Goal: Task Accomplishment & Management: Complete application form

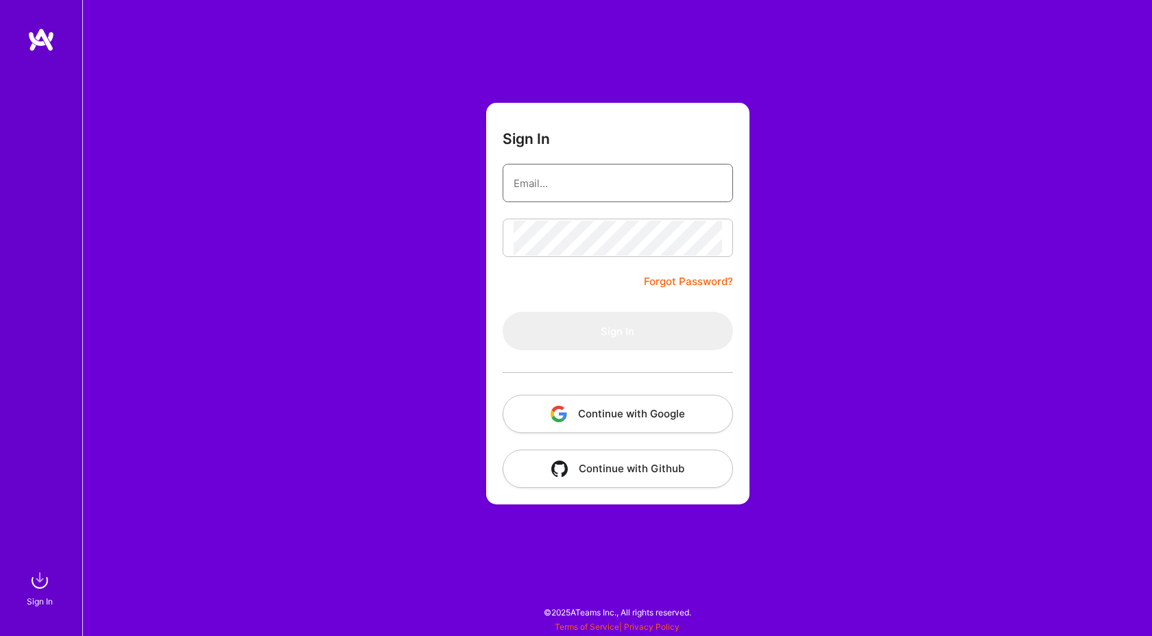
type input "[EMAIL_ADDRESS][DOMAIN_NAME]"
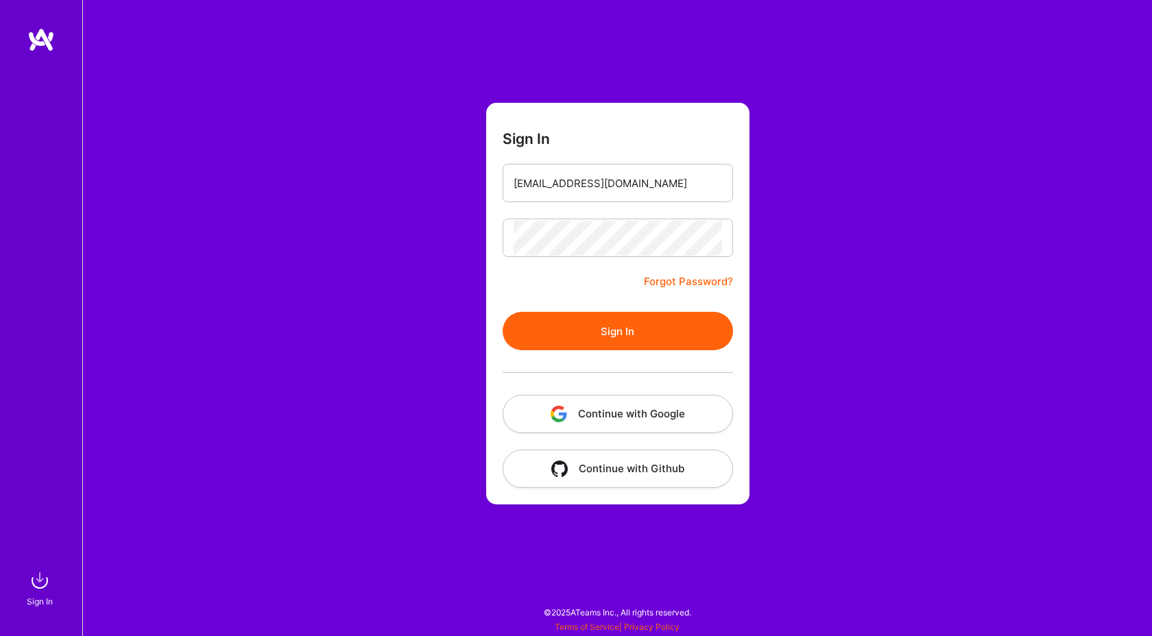
click at [562, 324] on button "Sign In" at bounding box center [618, 331] width 230 height 38
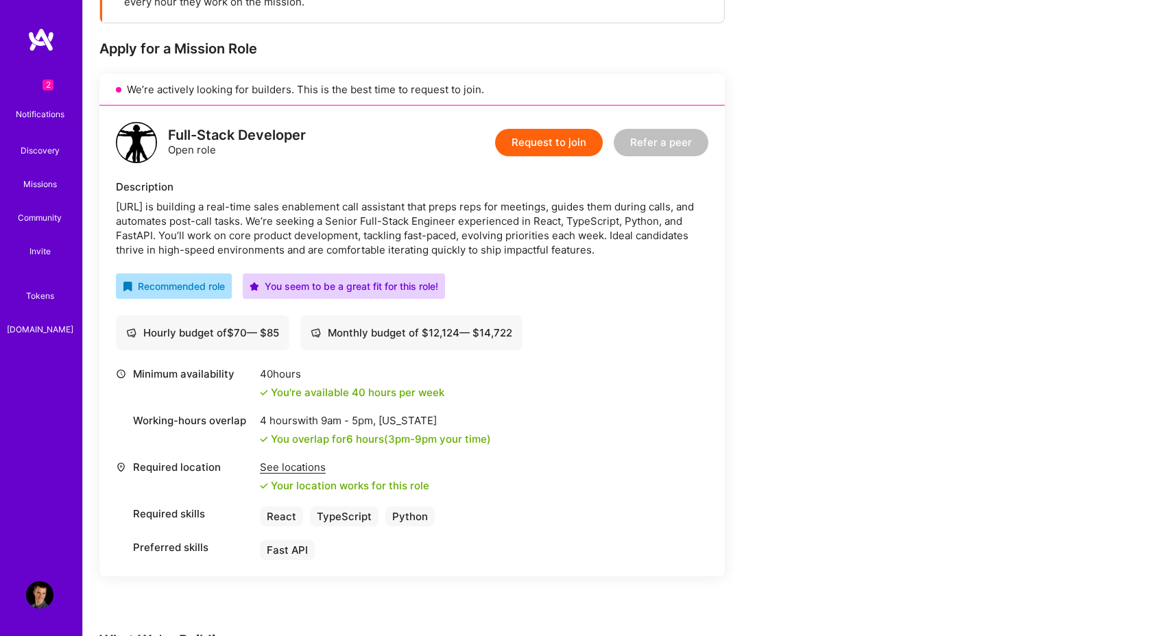
scroll to position [253, 0]
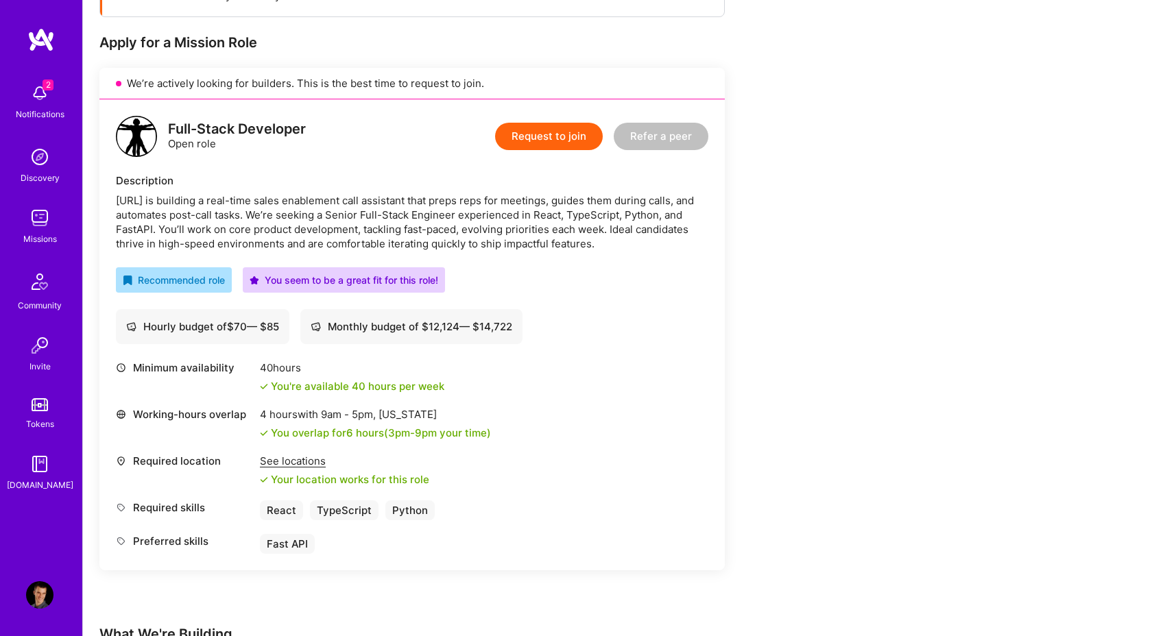
click at [529, 119] on div "Request to join Refer a peer" at bounding box center [601, 136] width 213 height 41
click at [533, 145] on button "Request to join" at bounding box center [549, 136] width 108 height 27
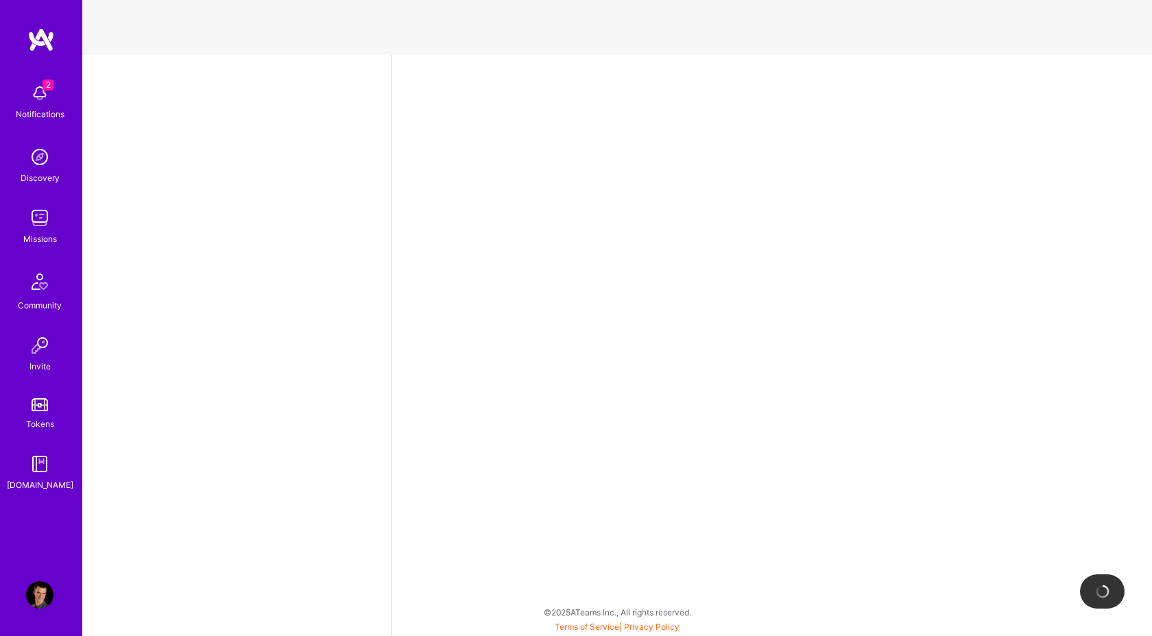
select select "AT"
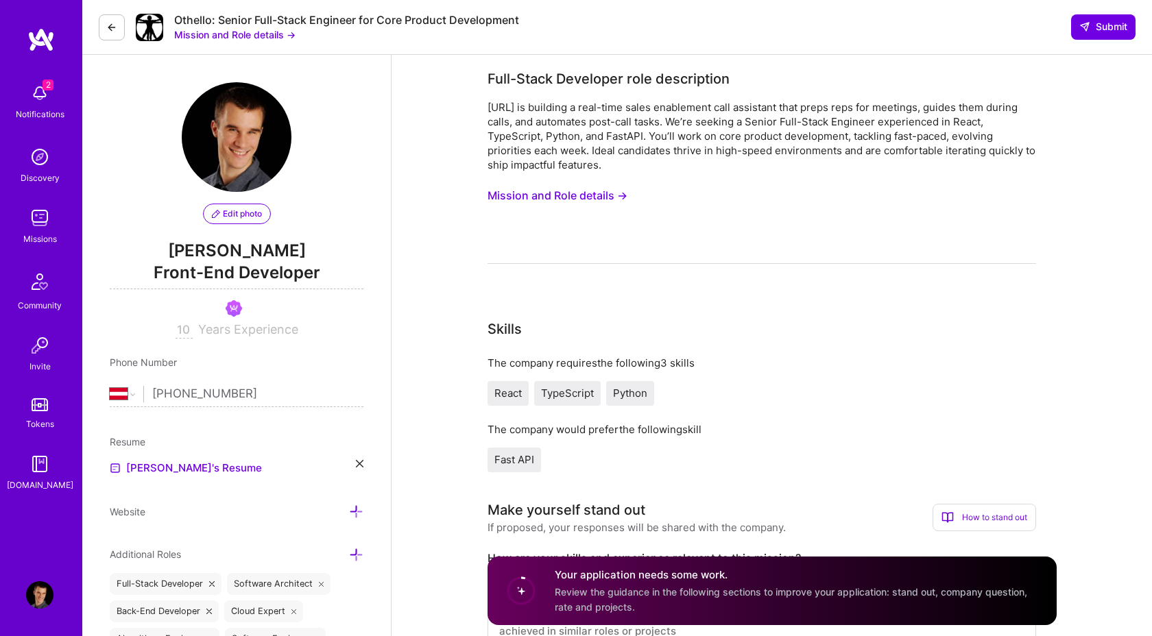
scroll to position [232, 0]
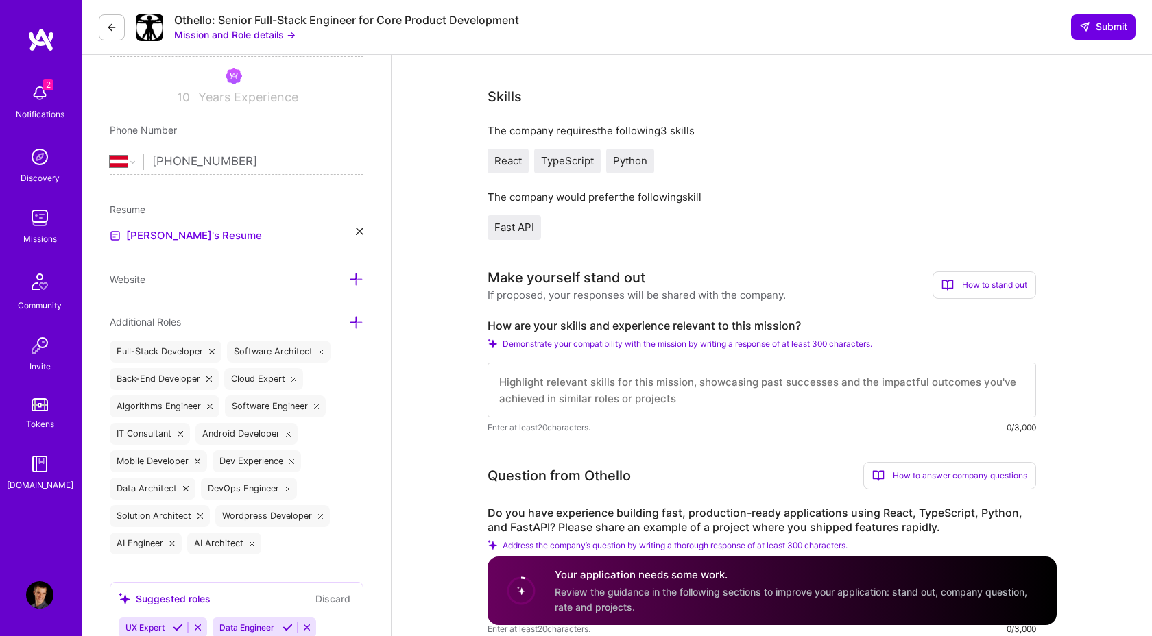
click at [579, 381] on textarea at bounding box center [761, 390] width 548 height 55
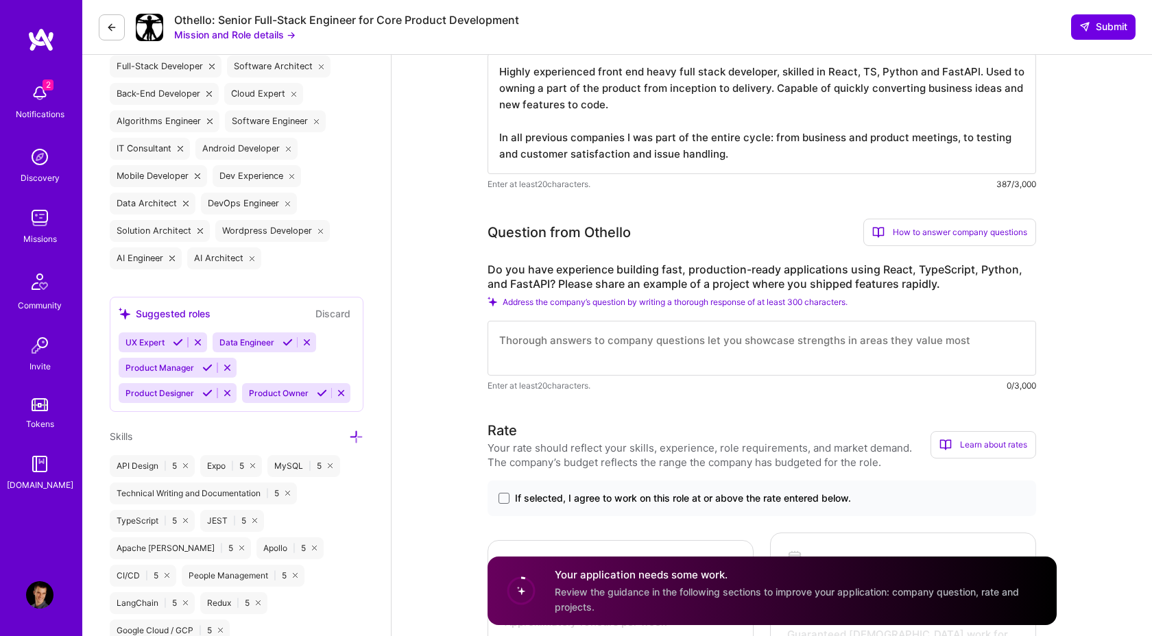
scroll to position [531, 0]
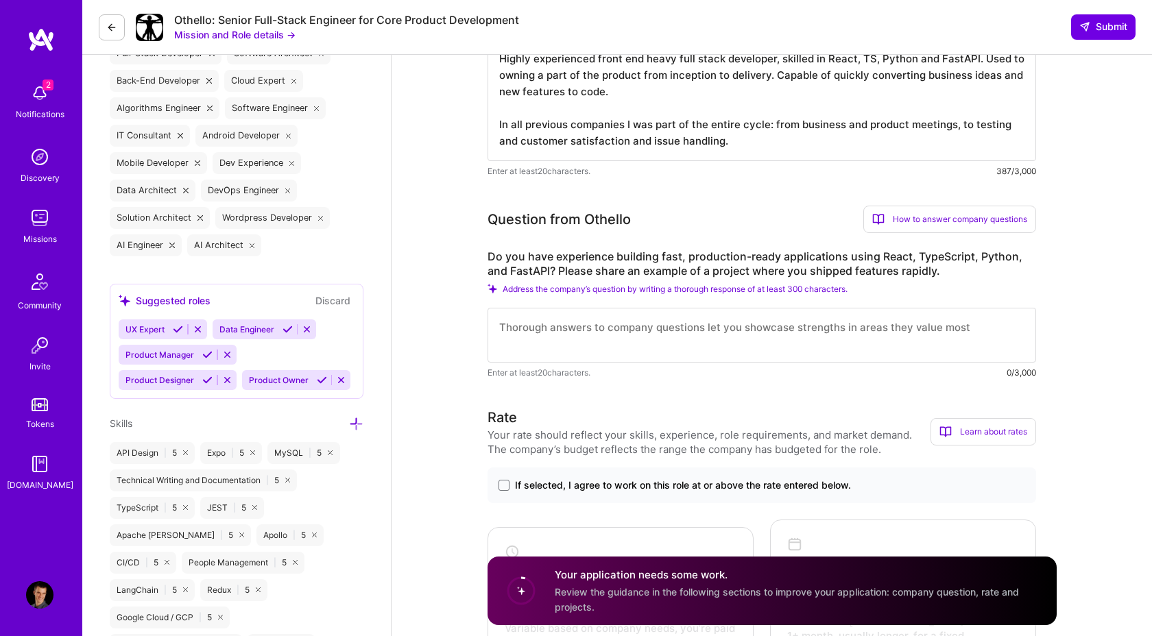
type textarea "Highly experienced front end heavy full stack developer, skilled in React, TS, …"
click at [616, 316] on textarea at bounding box center [761, 335] width 548 height 55
type textarea "e"
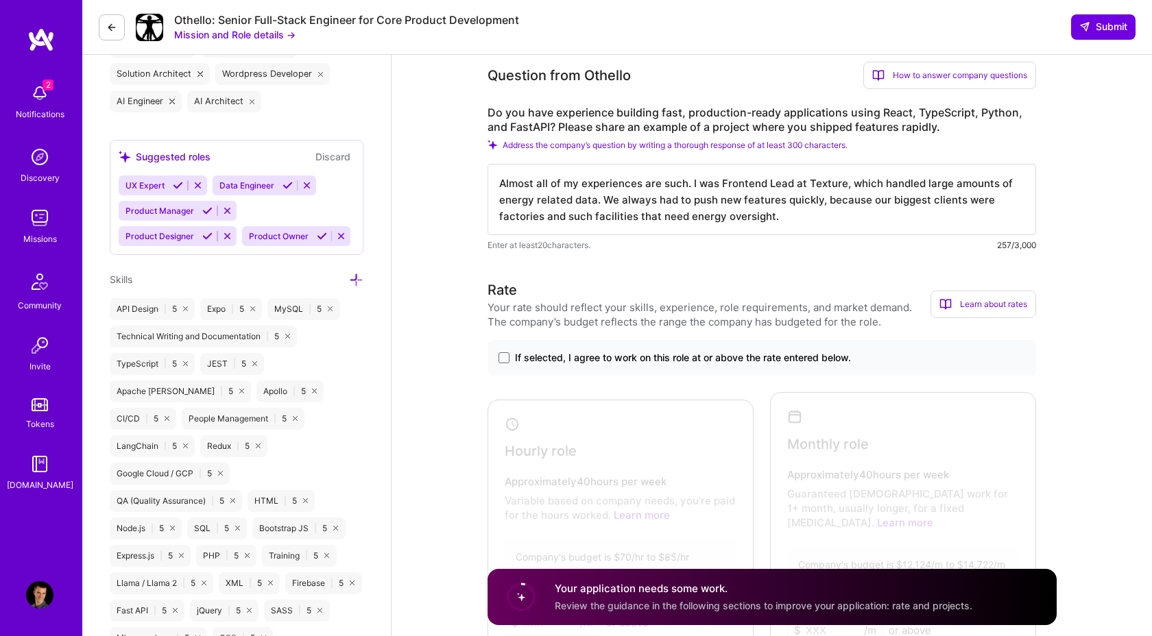
scroll to position [708, 0]
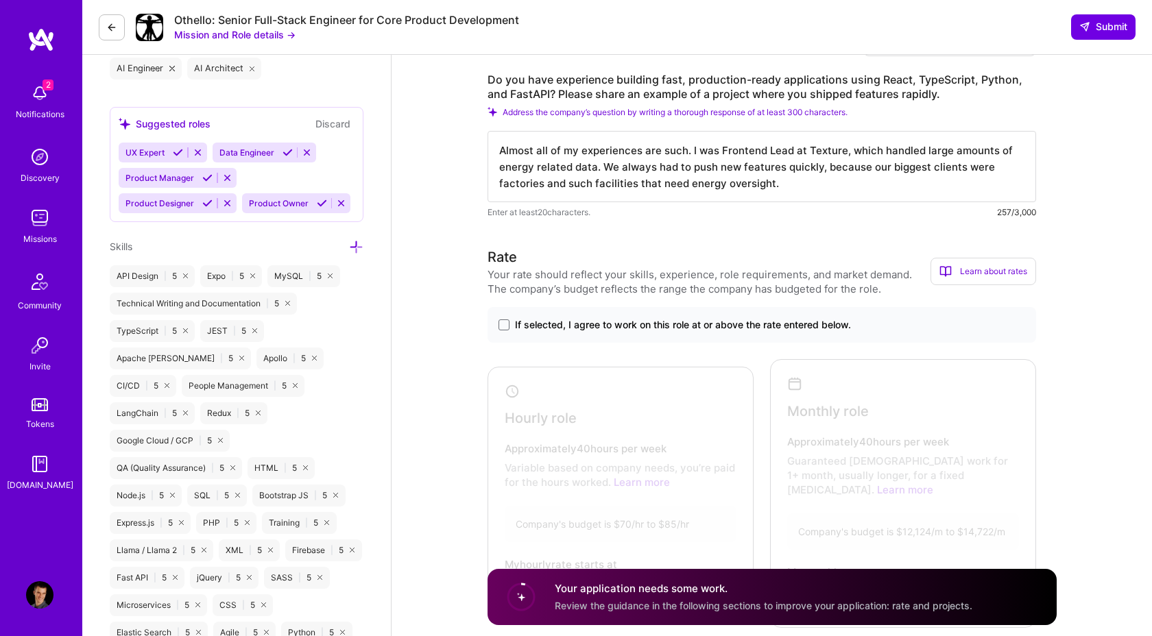
type textarea "Almost all of my experiences are such. I was Frontend Lead at Texture, which ha…"
click at [500, 333] on div "If selected, I agree to work on this role at or above the rate entered below." at bounding box center [761, 325] width 548 height 36
click at [505, 324] on span at bounding box center [503, 324] width 11 height 11
click at [0, 0] on input "If selected, I agree to work on this role at or above the rate entered below." at bounding box center [0, 0] width 0 height 0
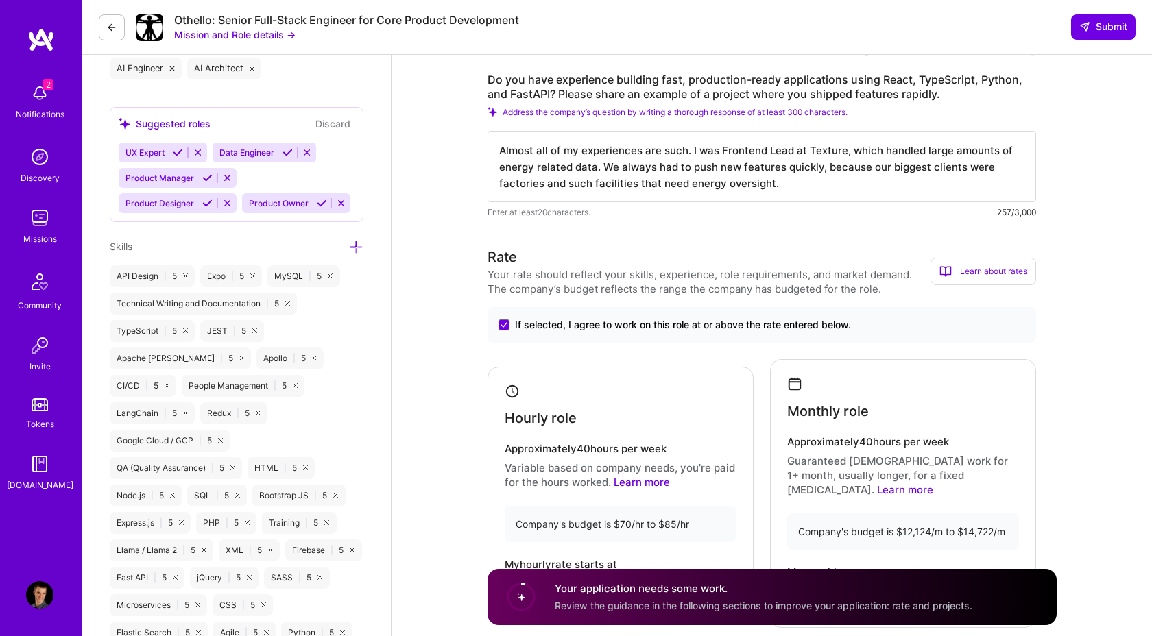
scroll to position [886, 0]
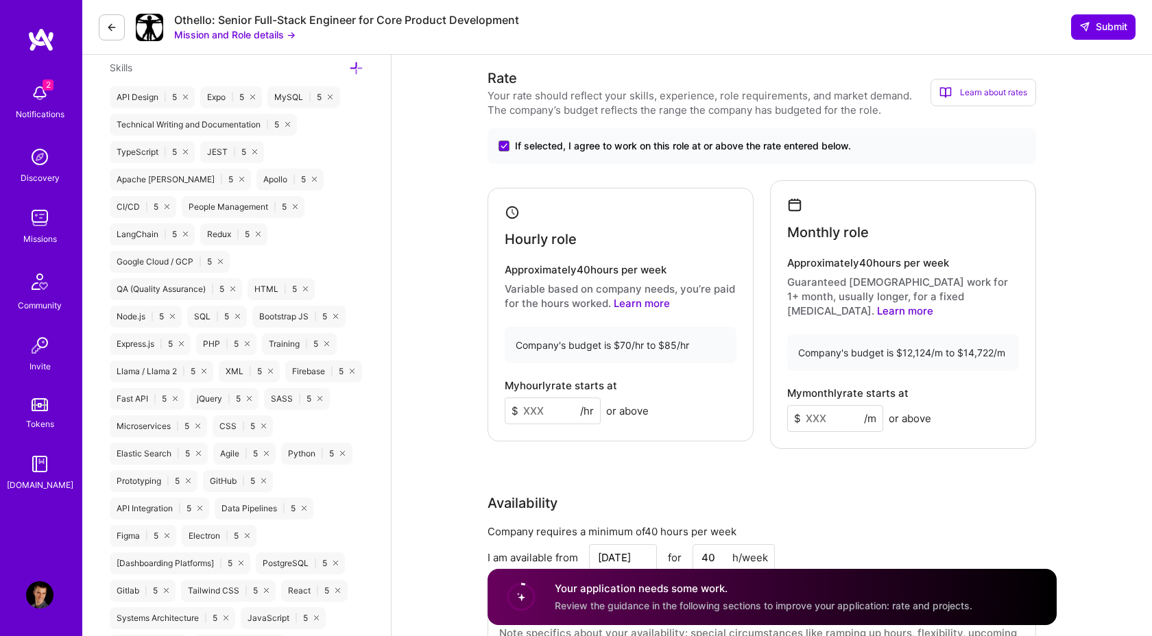
click at [546, 407] on input at bounding box center [553, 411] width 96 height 27
type input "70"
click at [839, 405] on input at bounding box center [835, 418] width 96 height 27
type input "12000"
click at [795, 473] on div "Rate Your rate should reflect your skills, experience, role requirements, and m…" at bounding box center [771, 377] width 569 height 619
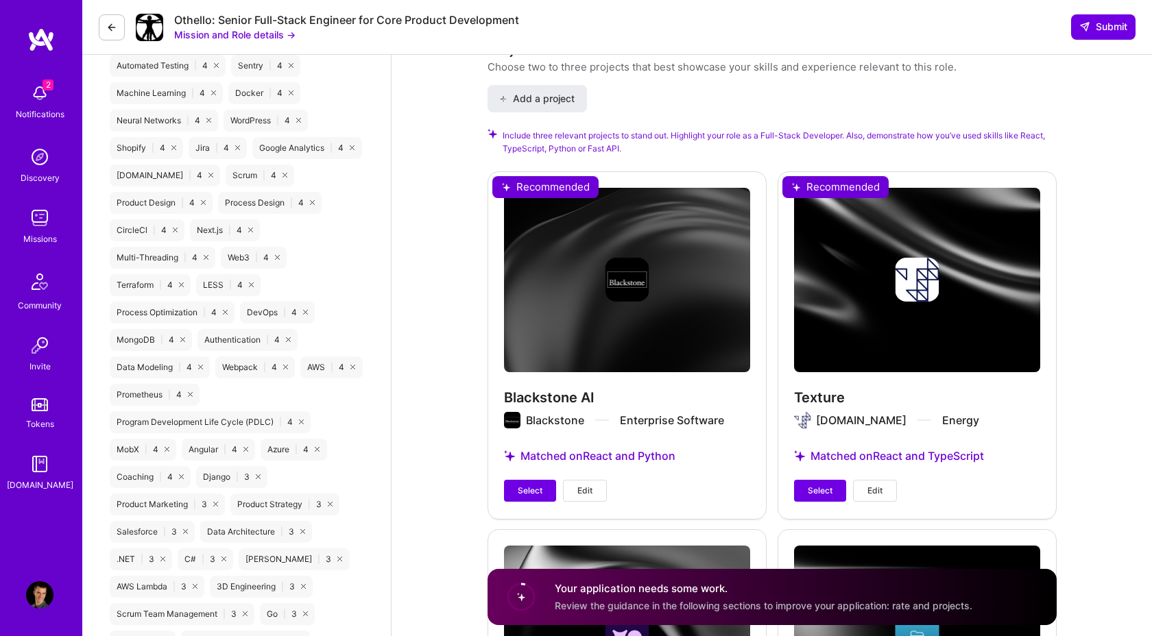
scroll to position [1696, 0]
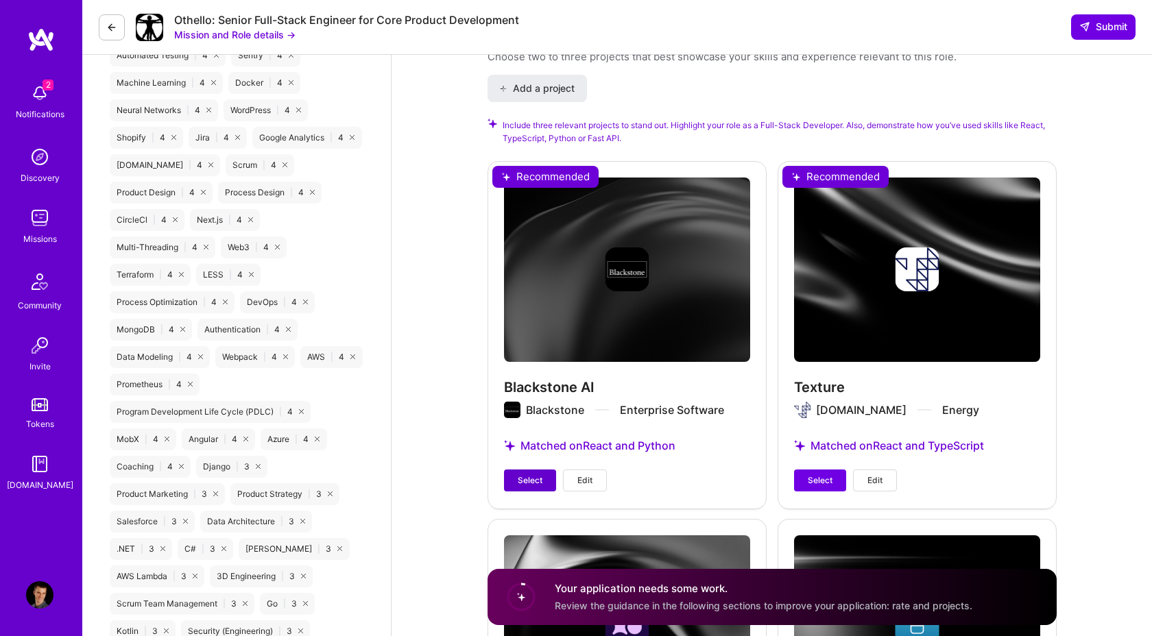
click at [533, 474] on span "Select" at bounding box center [530, 480] width 25 height 12
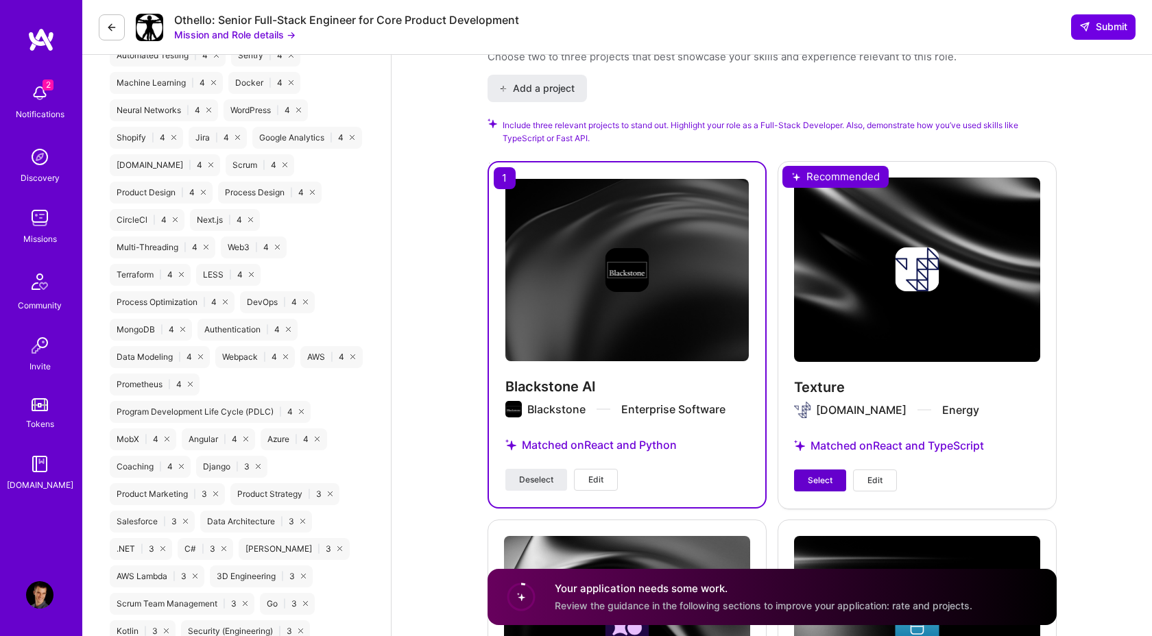
click at [821, 474] on span "Select" at bounding box center [820, 480] width 25 height 12
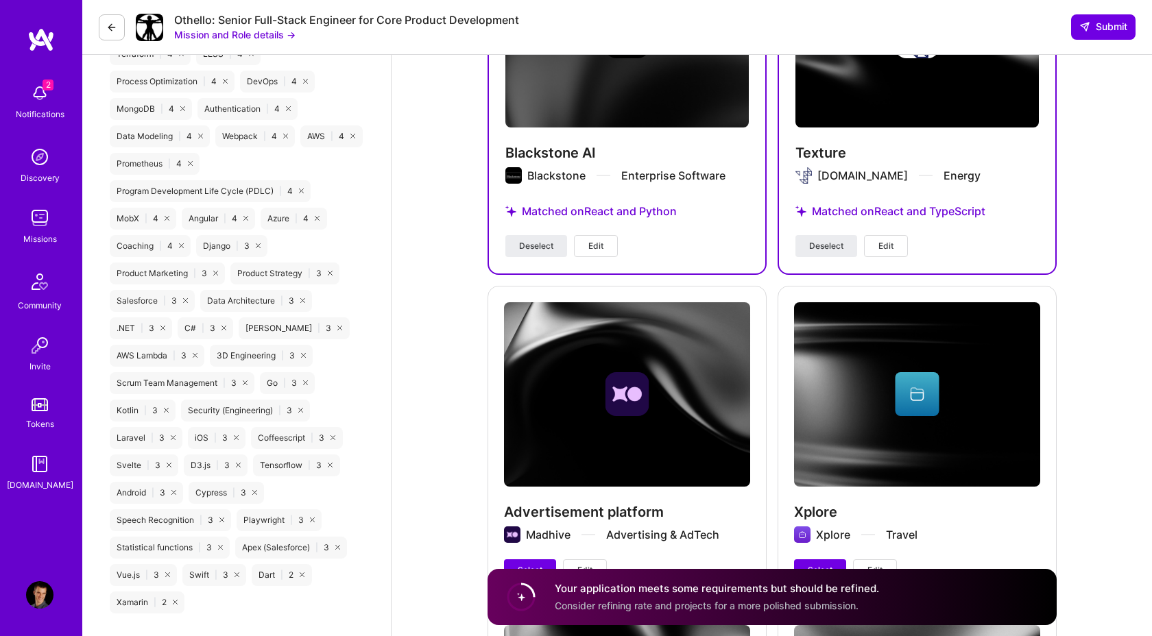
scroll to position [2086, 0]
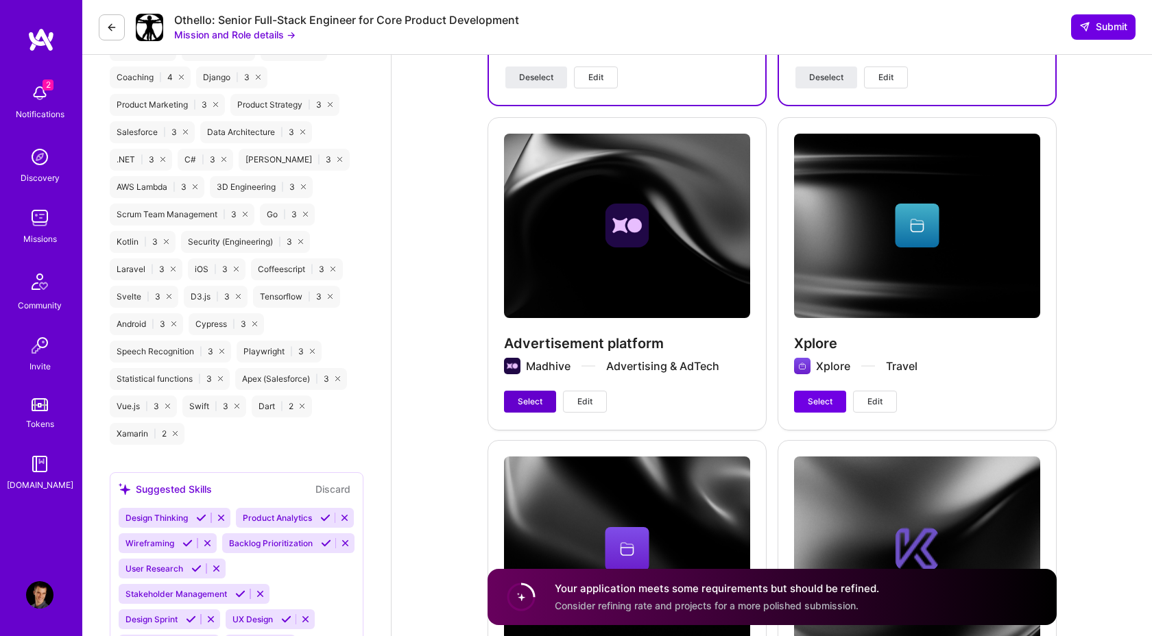
click at [521, 402] on span "Select" at bounding box center [530, 402] width 25 height 12
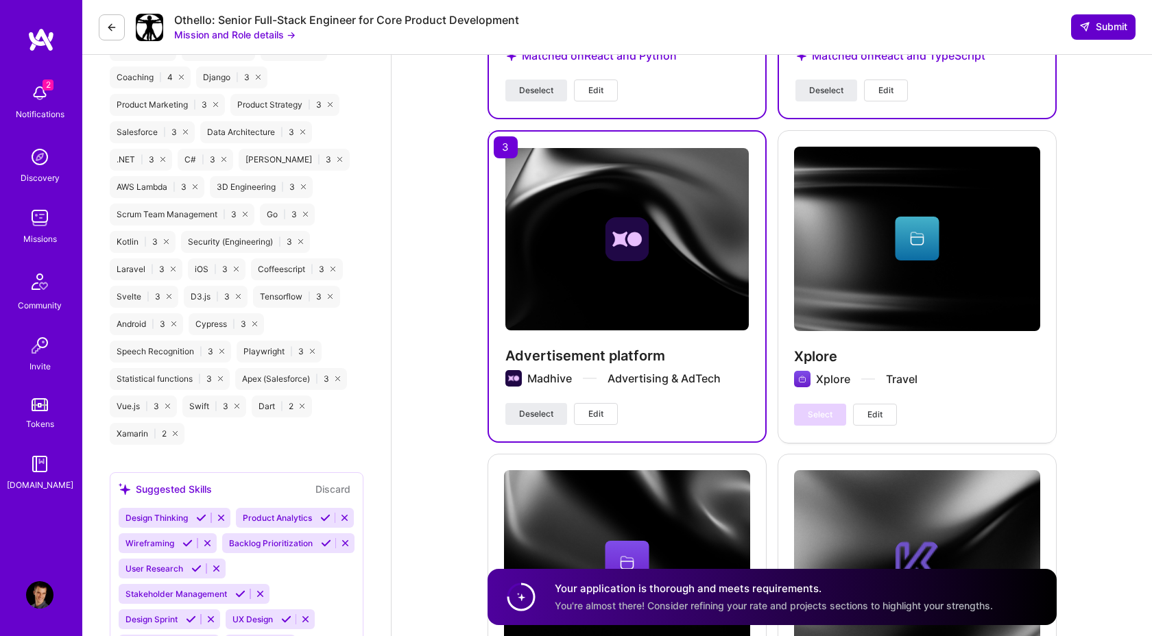
click at [1104, 25] on span "Submit" at bounding box center [1103, 27] width 48 height 14
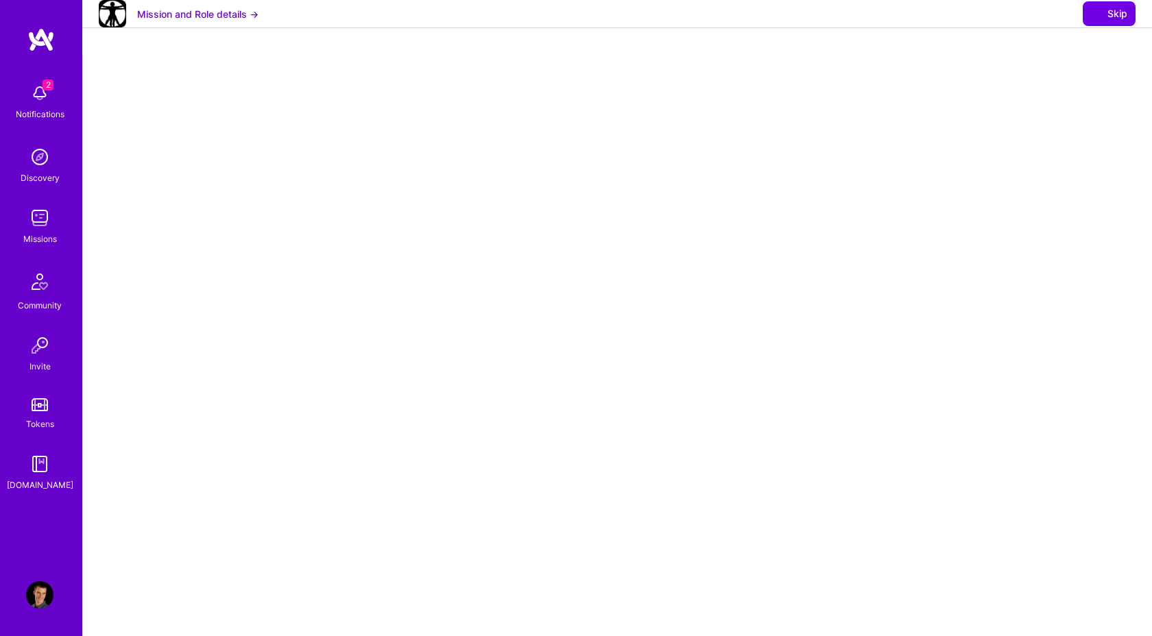
select select "AT"
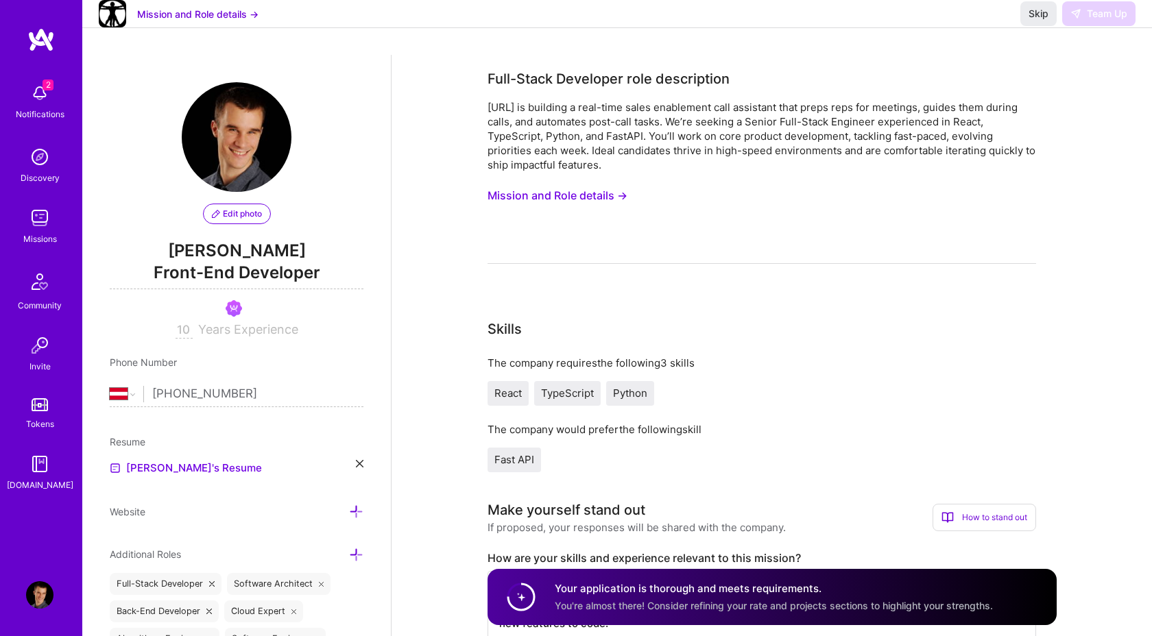
click at [58, 96] on div "2 Notifications" at bounding box center [39, 100] width 85 height 47
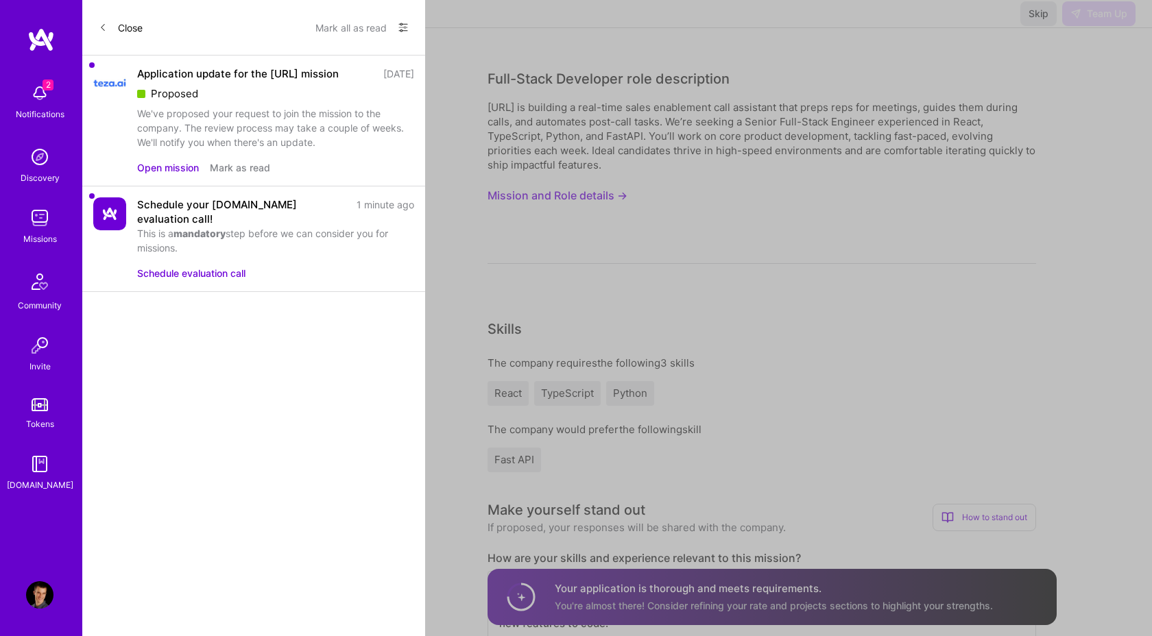
click at [237, 167] on button "Mark as read" at bounding box center [240, 167] width 60 height 14
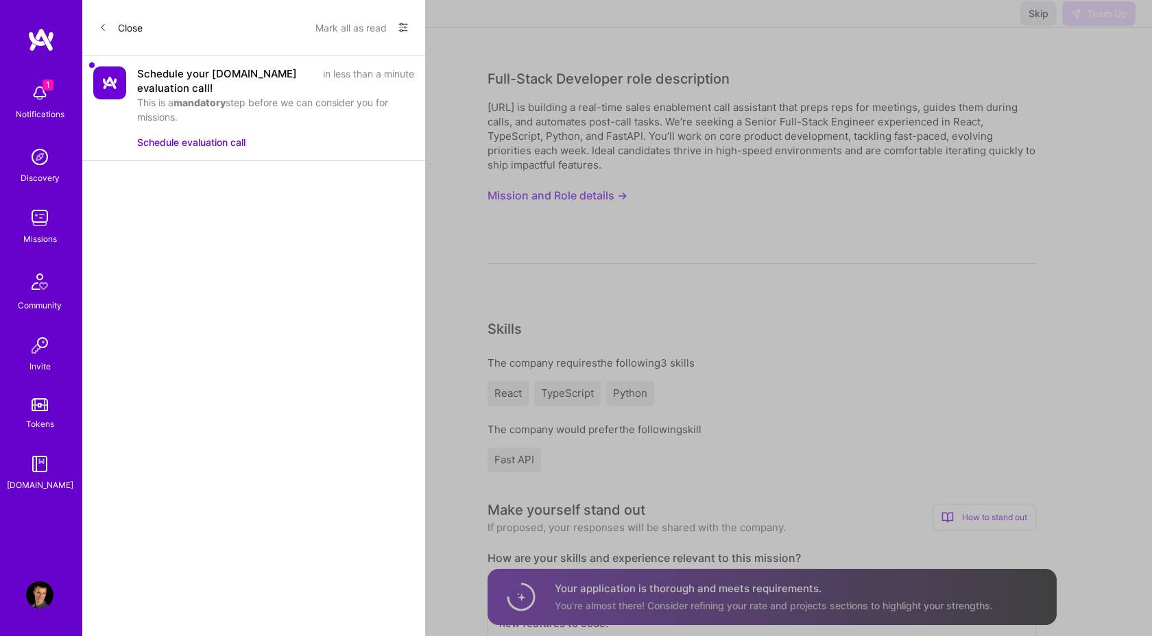
click at [199, 141] on button "Schedule evaluation call" at bounding box center [191, 142] width 108 height 14
click at [45, 100] on div "1 Notifications Discovery Missions Community Invite Tokens [DOMAIN_NAME]" at bounding box center [41, 284] width 82 height 415
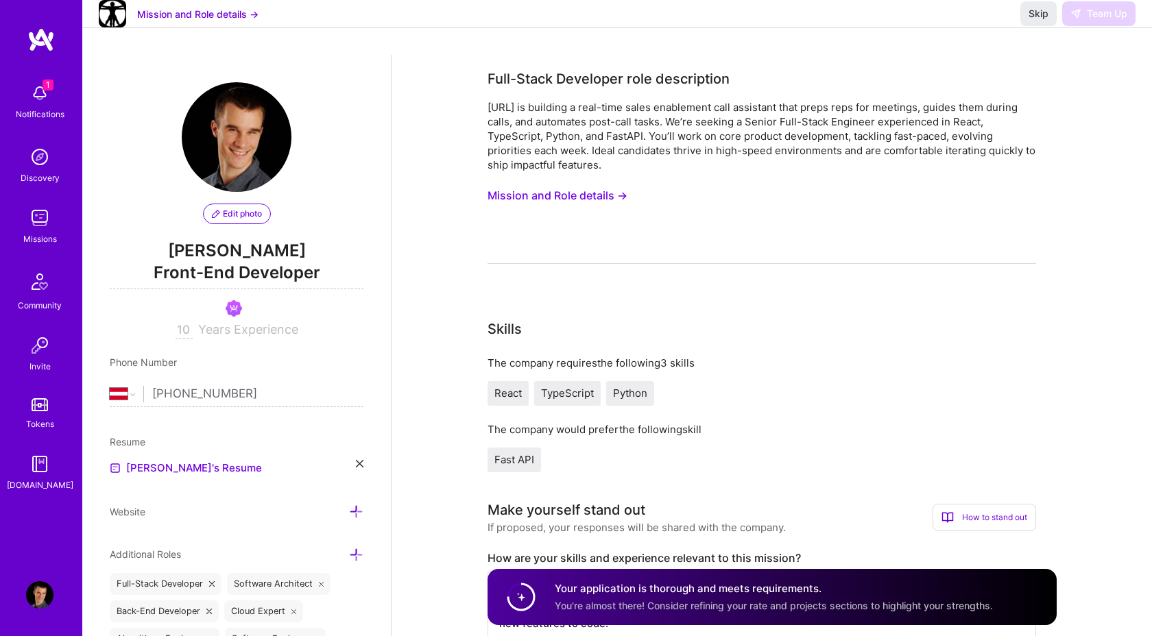
click at [43, 596] on img at bounding box center [39, 594] width 27 height 27
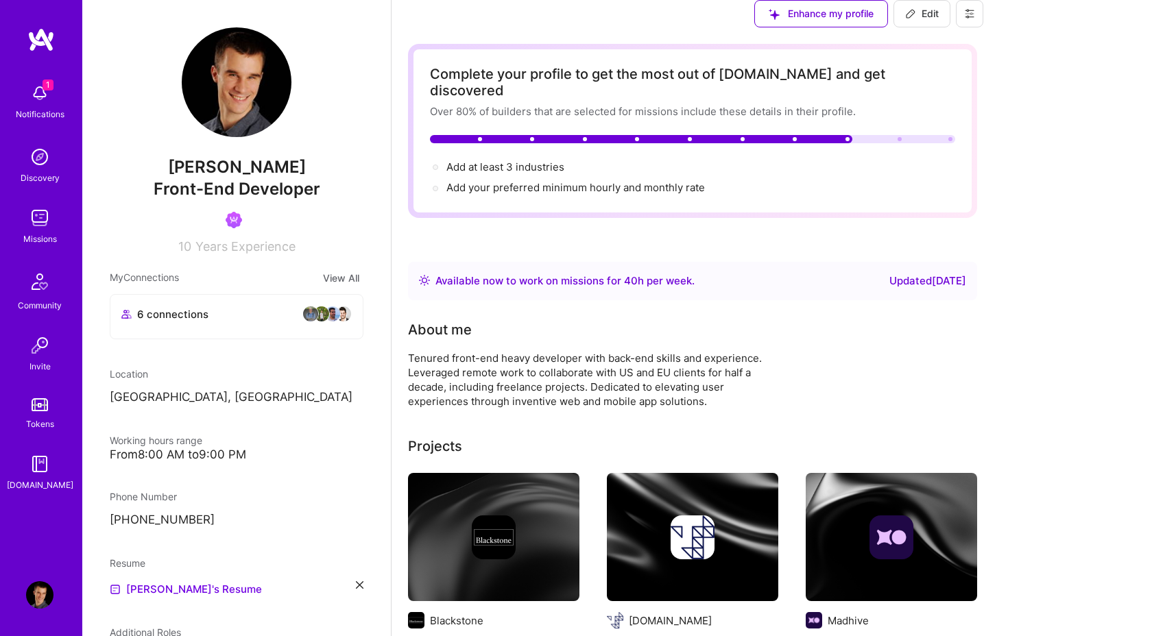
scroll to position [96, 0]
click at [229, 448] on div "From 8:00 AM to 9:00 PM" at bounding box center [237, 455] width 254 height 14
click at [939, 21] on span "Edit" at bounding box center [922, 14] width 34 height 14
select select "AT"
select select "Right Now"
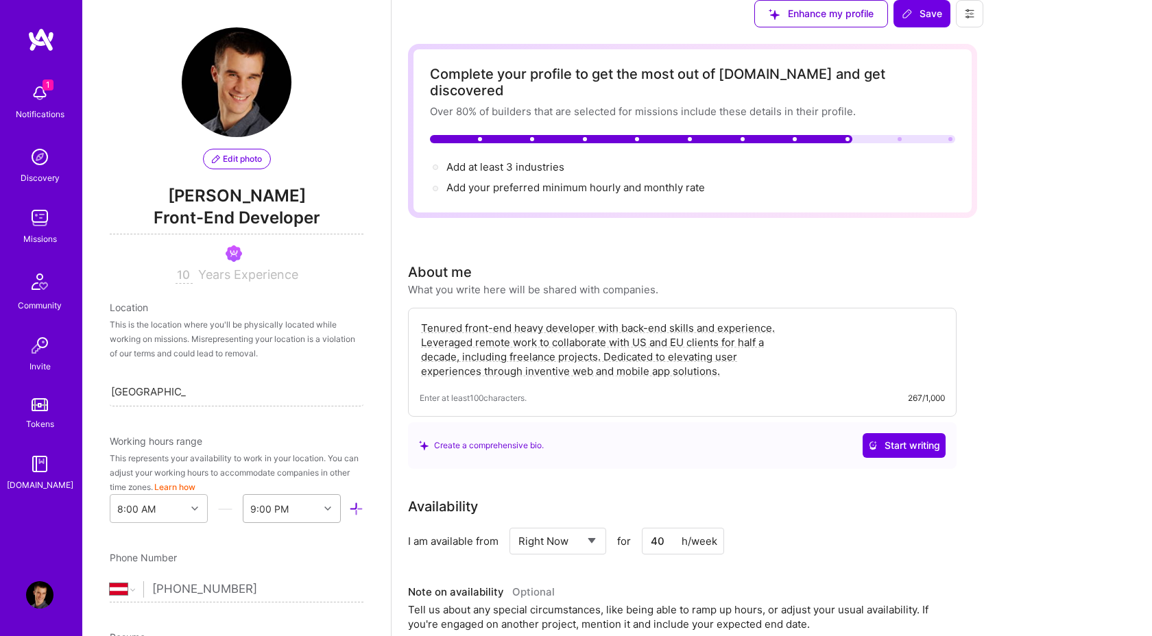
click at [324, 505] on icon at bounding box center [327, 508] width 7 height 7
click at [272, 531] on div "11:00 PM" at bounding box center [292, 543] width 98 height 25
click at [347, 434] on div "Working hours range" at bounding box center [237, 441] width 254 height 14
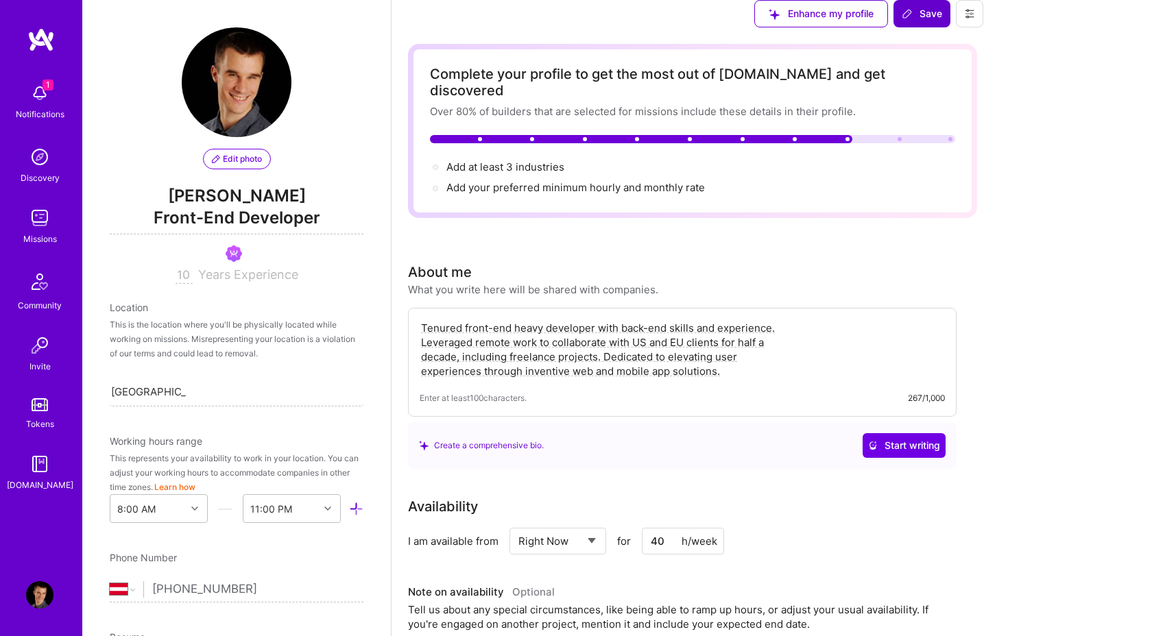
click at [942, 21] on span "Save" at bounding box center [922, 14] width 40 height 14
